Goal: Information Seeking & Learning: Learn about a topic

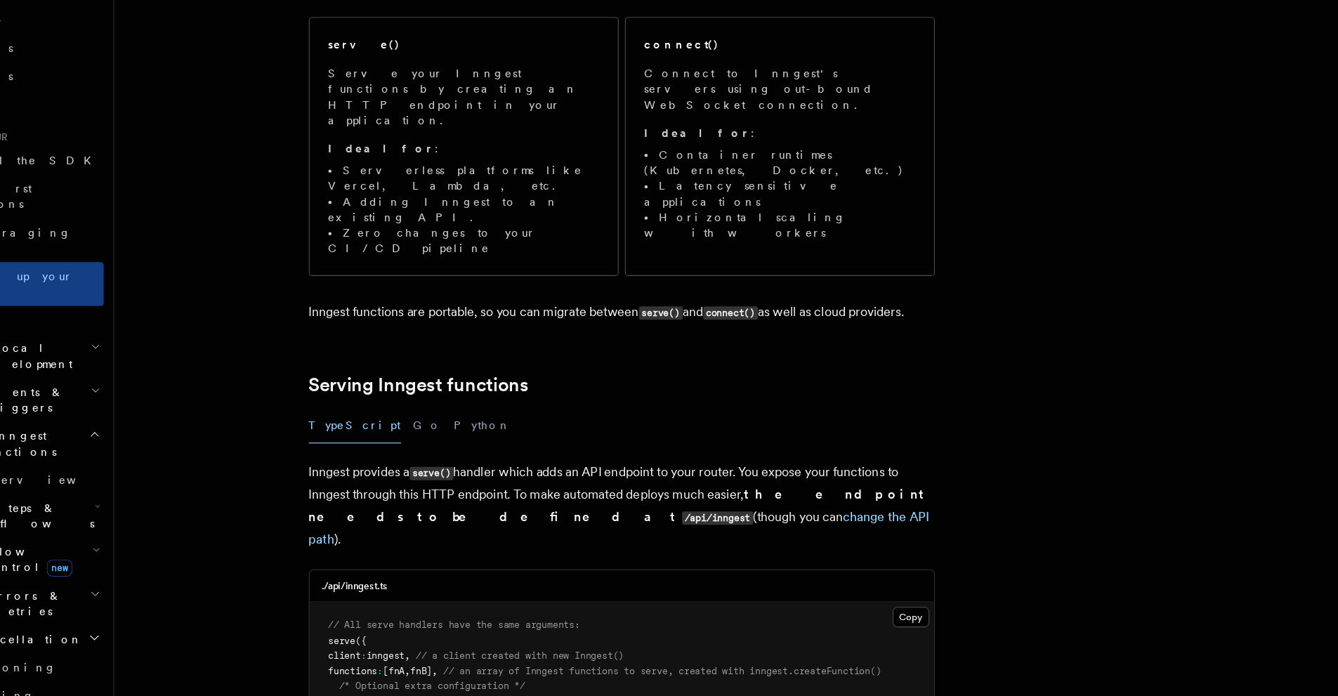
scroll to position [164, 0]
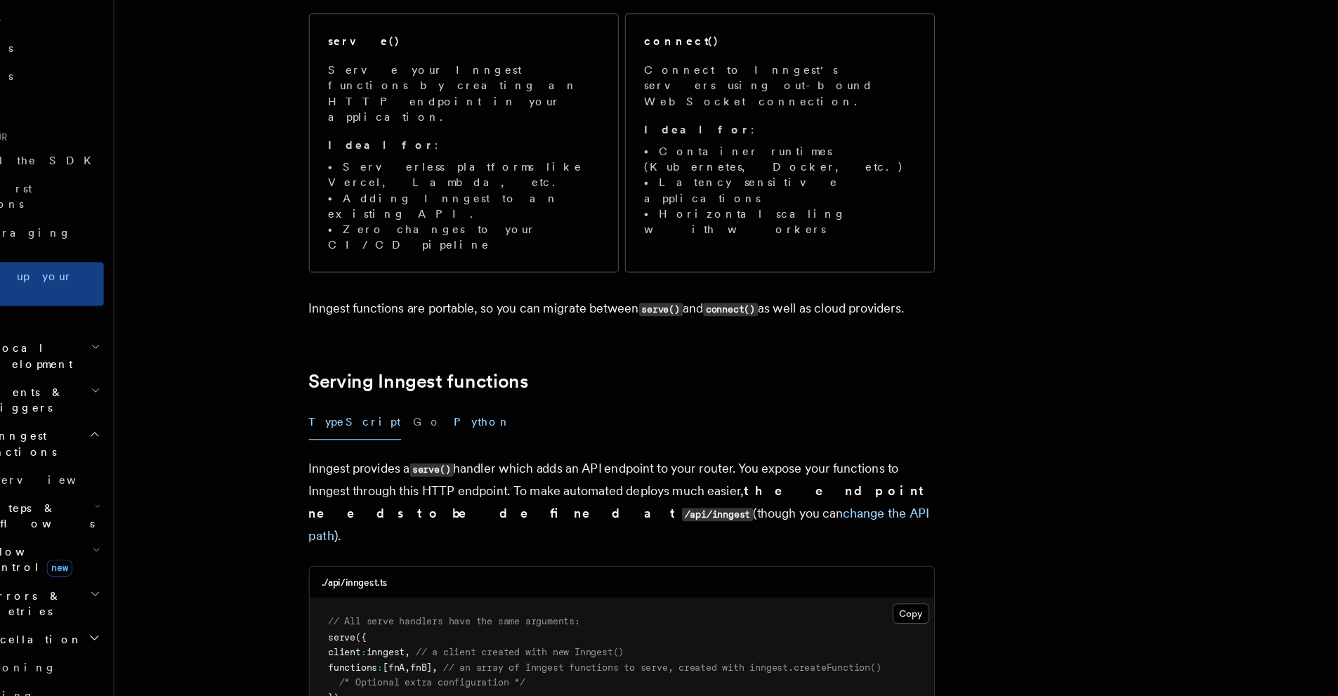
click at [480, 434] on button "Python" at bounding box center [505, 450] width 51 height 32
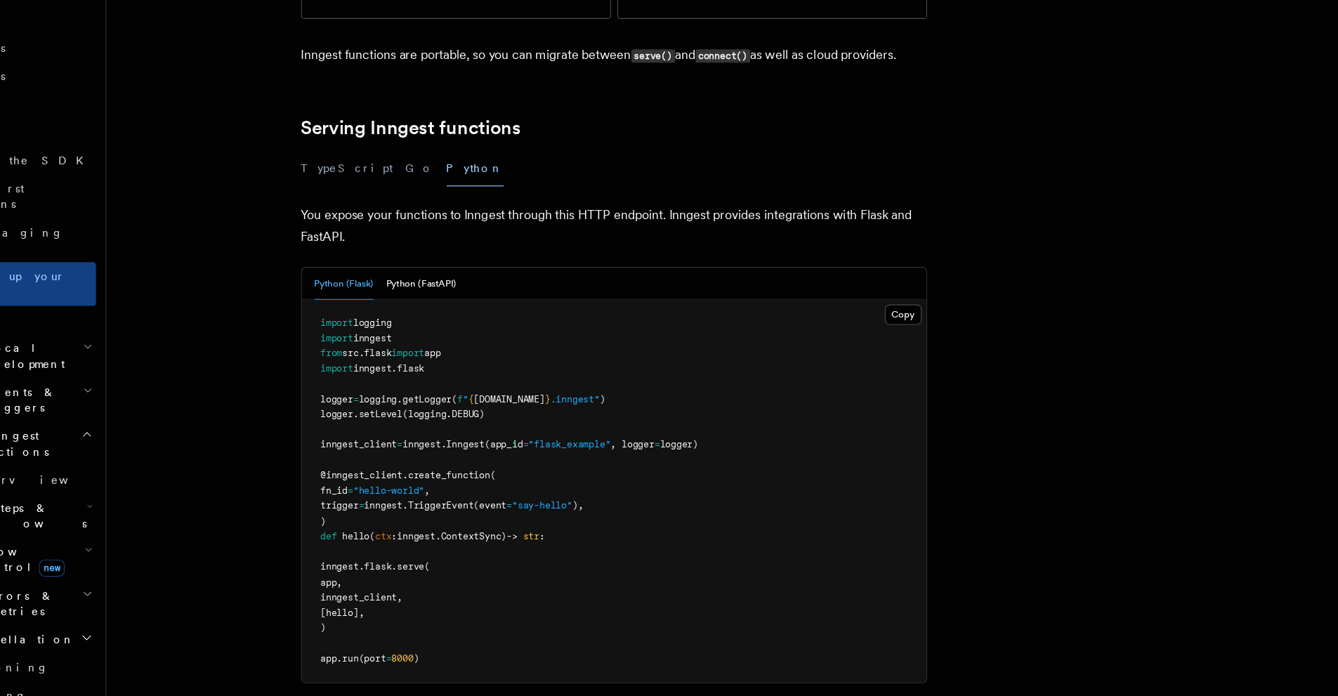
scroll to position [393, 0]
click at [467, 310] on button "Python (FastAPI)" at bounding box center [457, 324] width 63 height 29
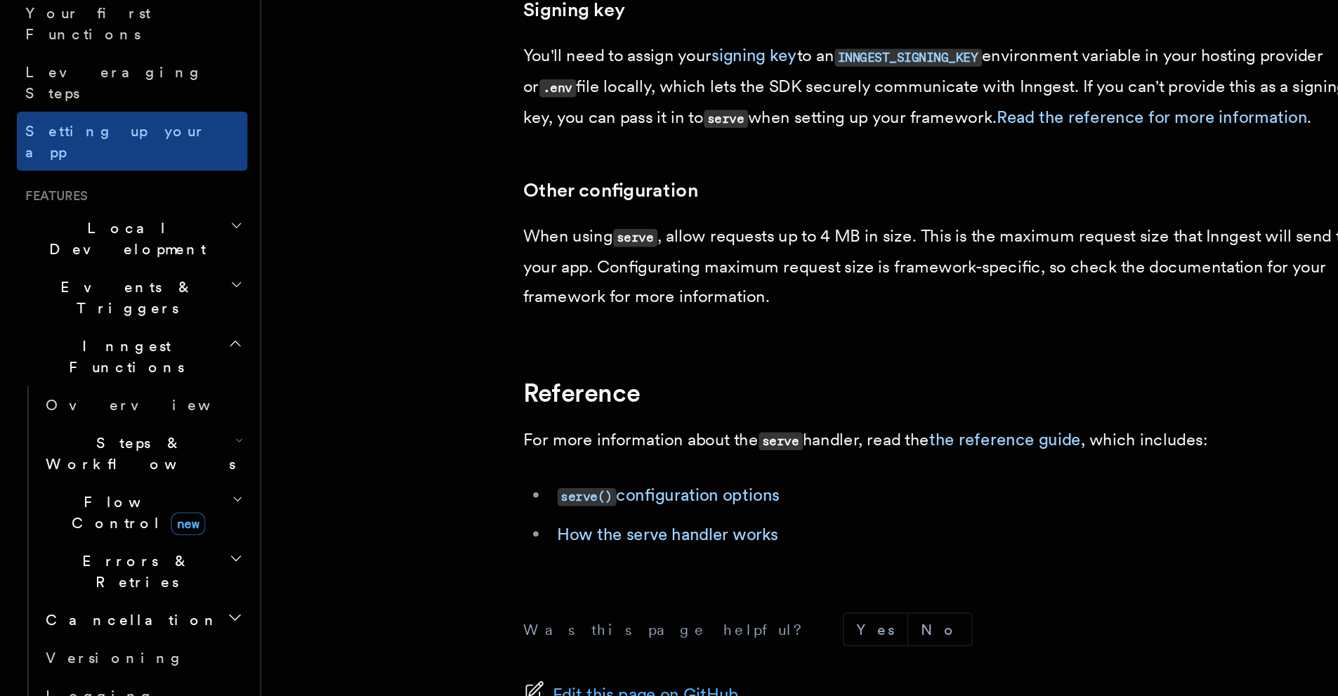
scroll to position [888, 0]
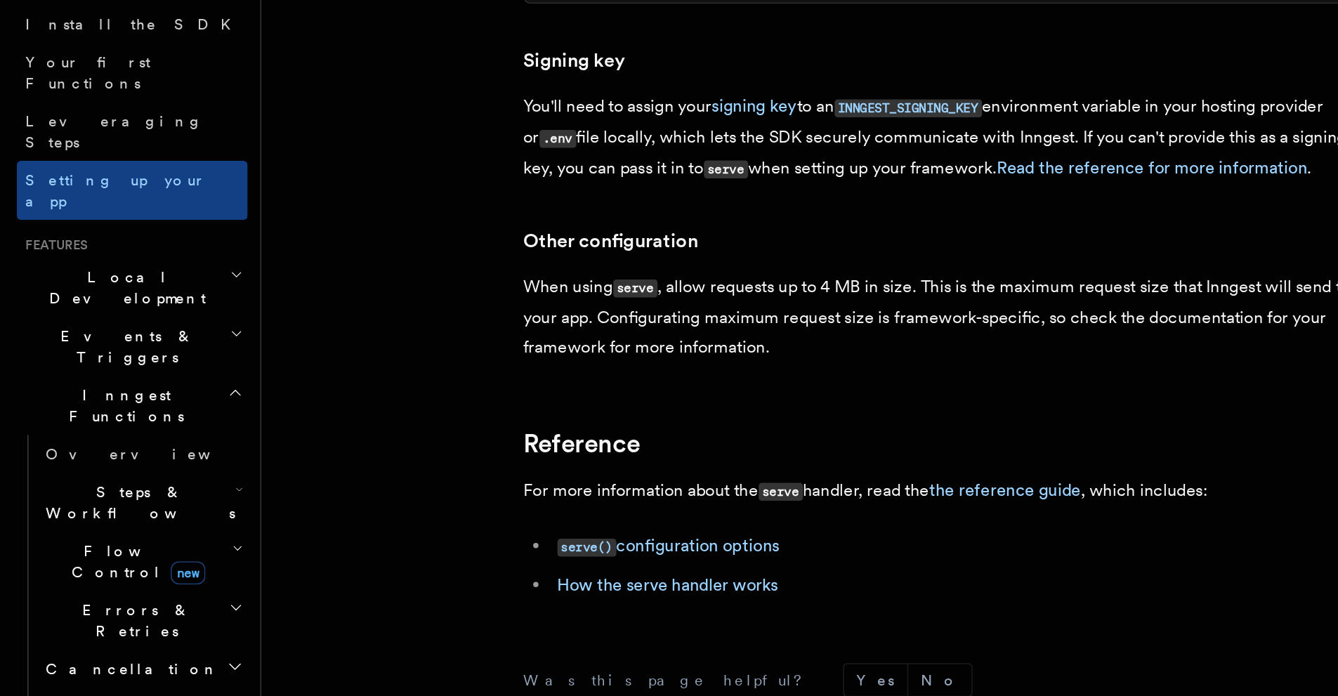
click at [103, 410] on h2 "Events & Triggers" at bounding box center [88, 429] width 154 height 39
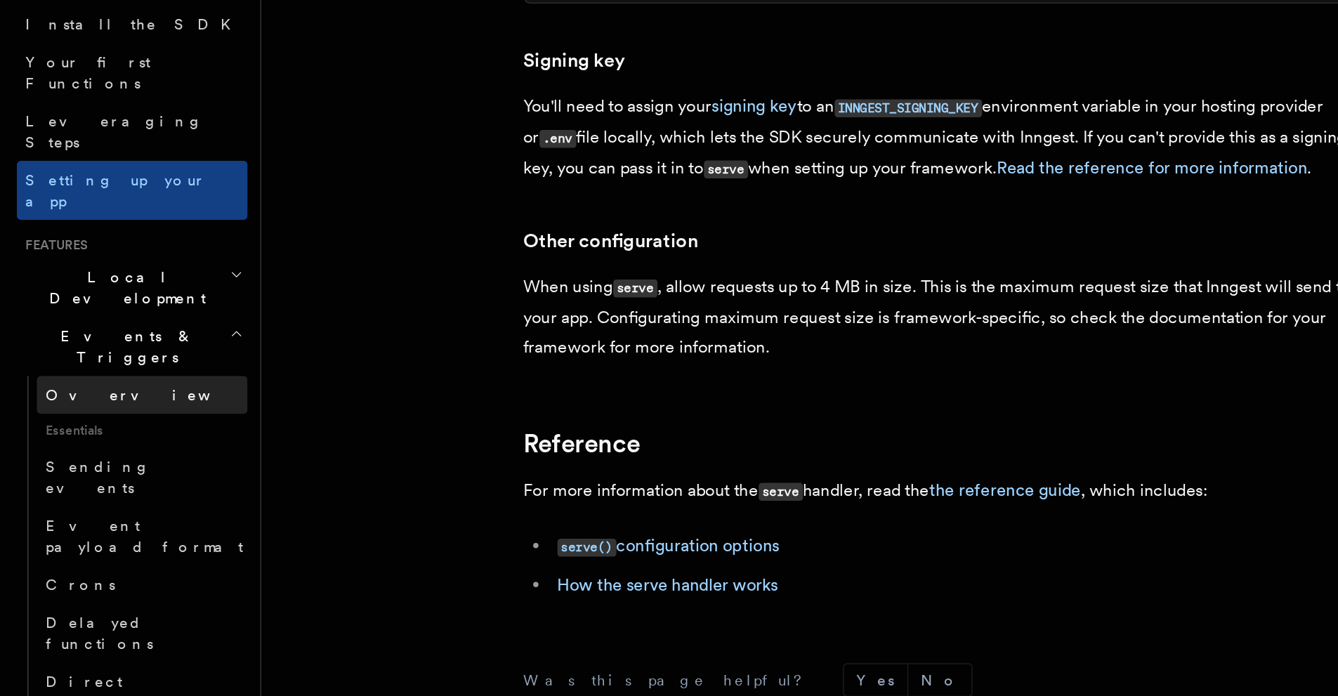
click at [86, 449] on link "Overview" at bounding box center [95, 461] width 140 height 25
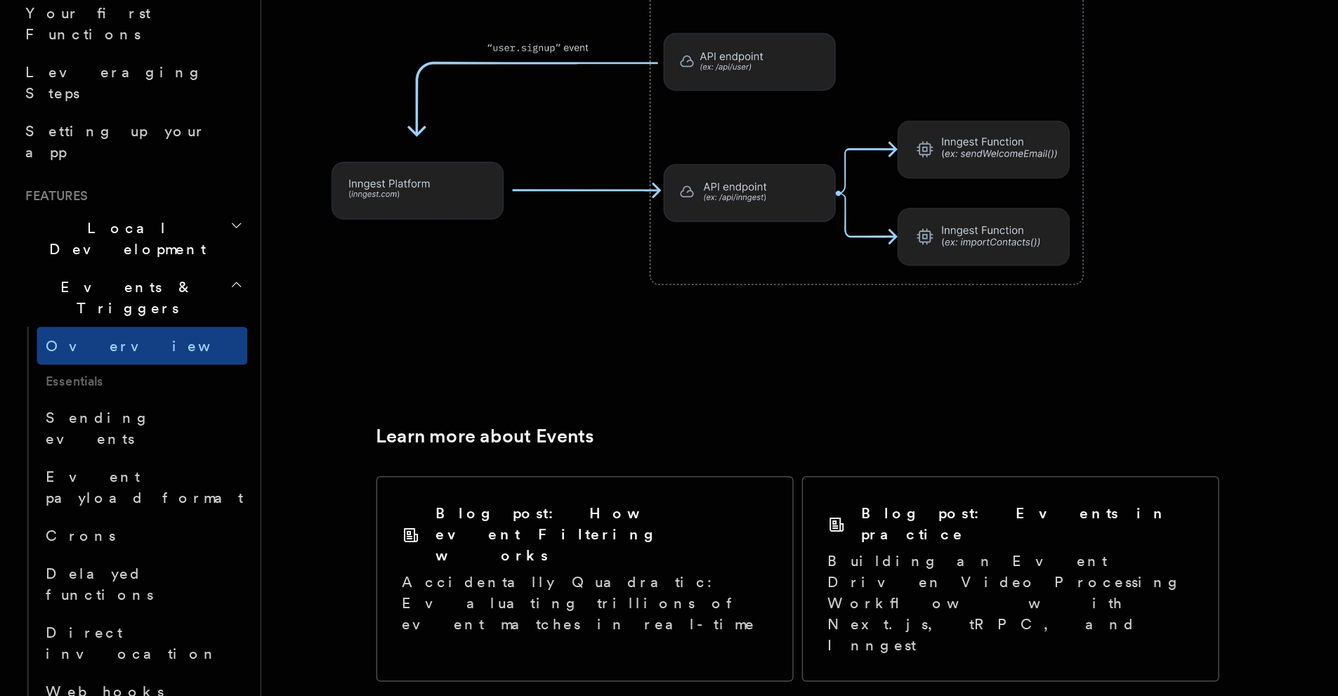
scroll to position [671, 0]
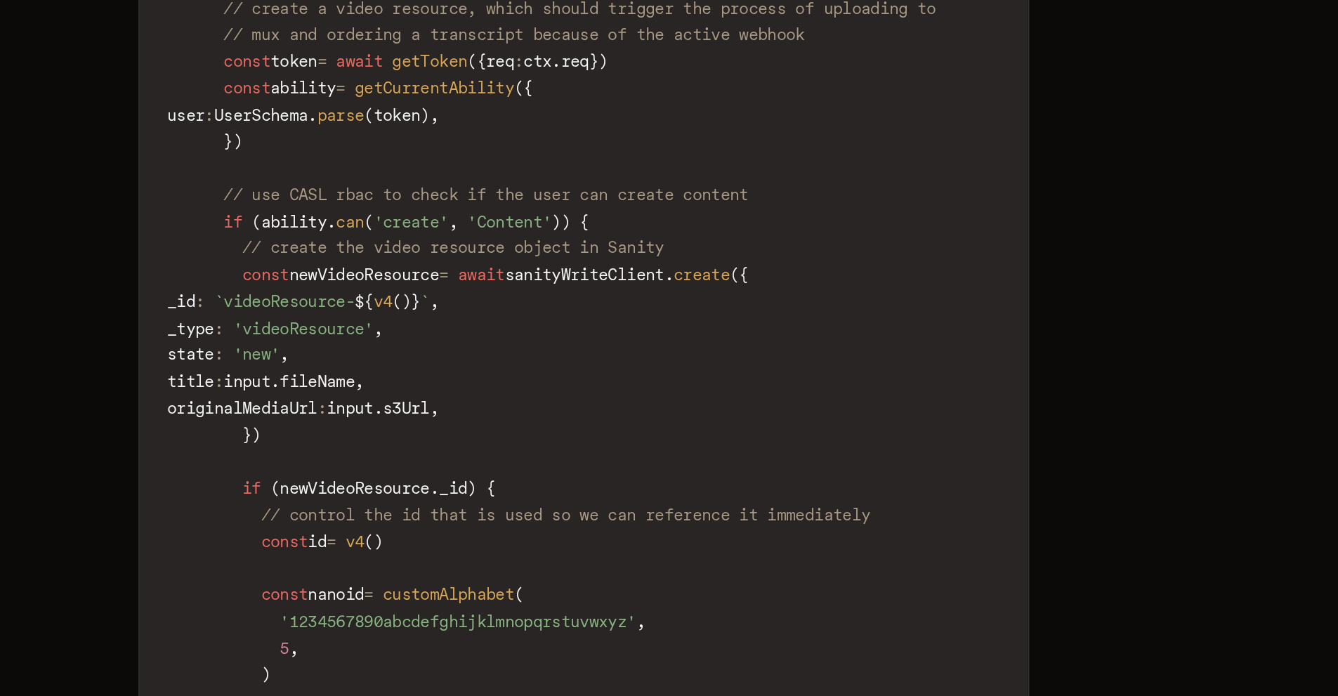
scroll to position [3493, 0]
